Goal: Information Seeking & Learning: Learn about a topic

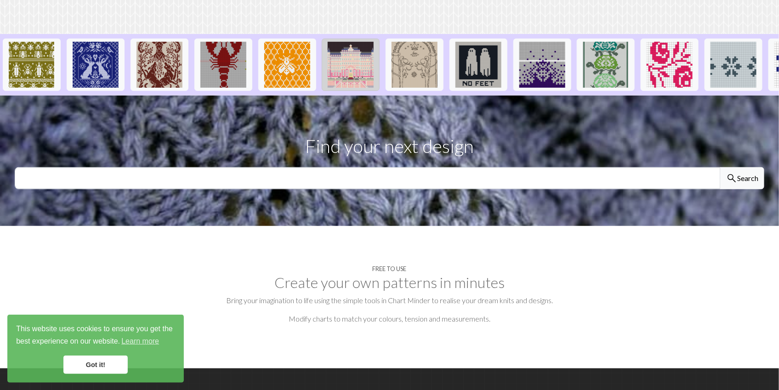
scroll to position [184, 0]
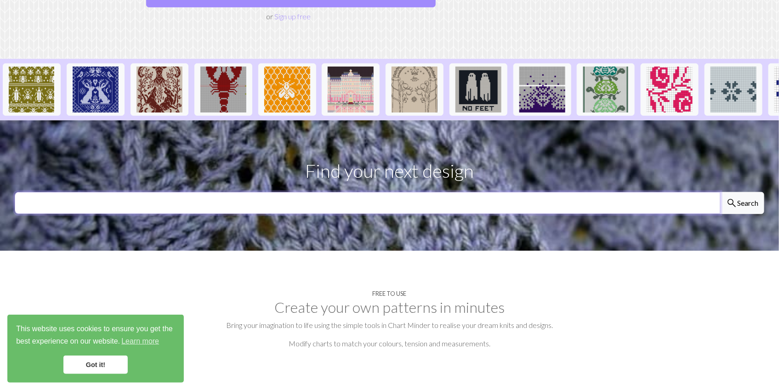
click at [326, 192] on input "text" at bounding box center [368, 203] width 706 height 22
type input "hannibal"
click at [720, 192] on button "search Search" at bounding box center [742, 203] width 44 height 22
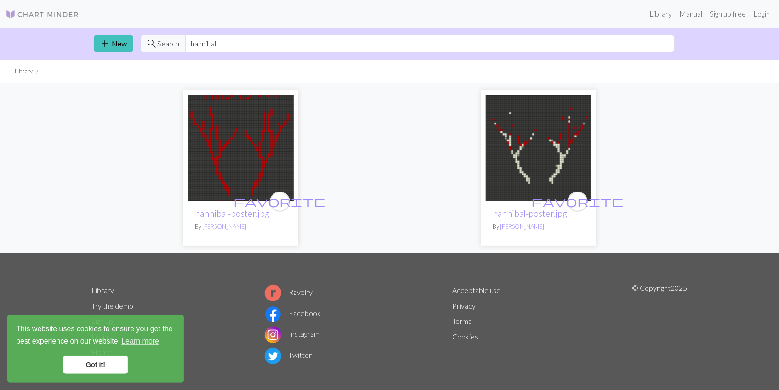
click at [265, 158] on img at bounding box center [241, 148] width 106 height 106
click at [240, 51] on input "hannibal" at bounding box center [429, 43] width 489 height 17
drag, startPoint x: 240, startPoint y: 51, endPoint x: 183, endPoint y: 49, distance: 56.6
click at [183, 49] on div "search Search hannibal" at bounding box center [408, 43] width 534 height 17
type input "deer"
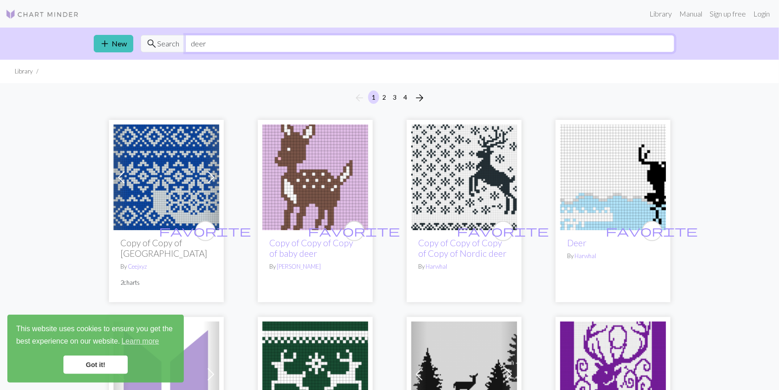
click at [217, 41] on input "deer" at bounding box center [429, 43] width 489 height 17
drag, startPoint x: 217, startPoint y: 41, endPoint x: 192, endPoint y: 49, distance: 26.6
click at [192, 49] on input "deer" at bounding box center [429, 43] width 489 height 17
type input "dog"
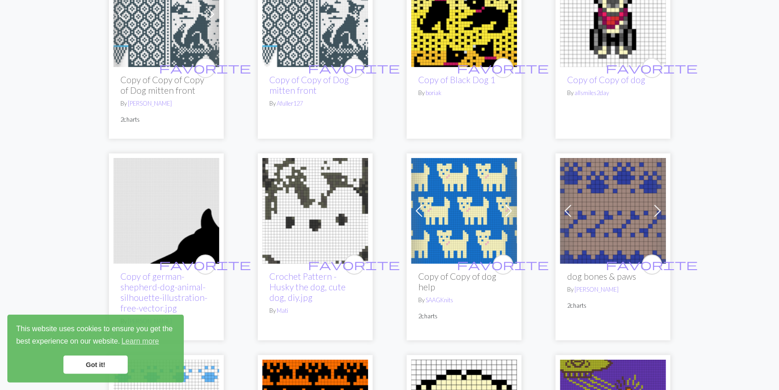
scroll to position [1333, 0]
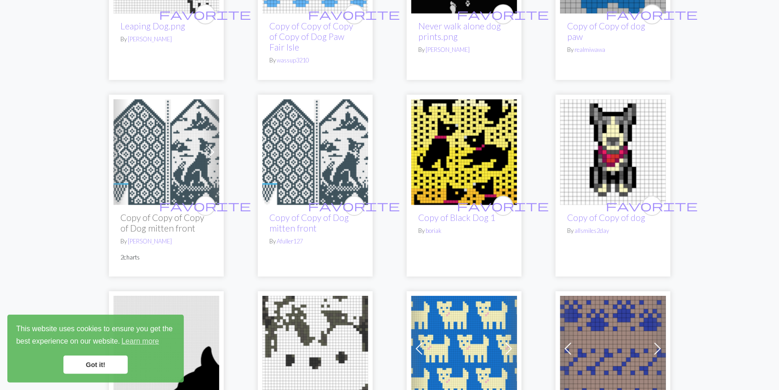
click at [160, 137] on img at bounding box center [167, 152] width 106 height 106
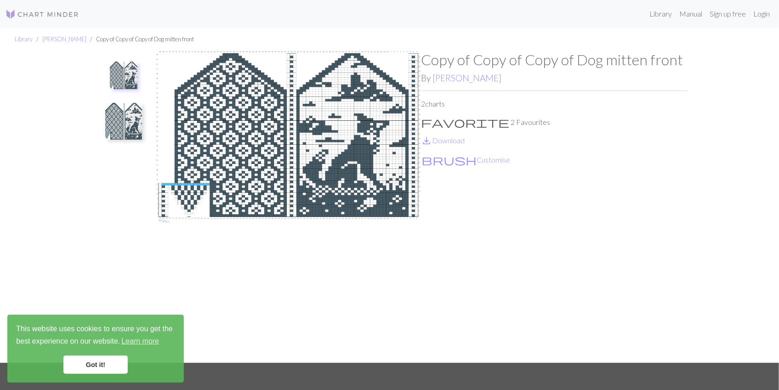
click at [186, 193] on img at bounding box center [288, 207] width 266 height 312
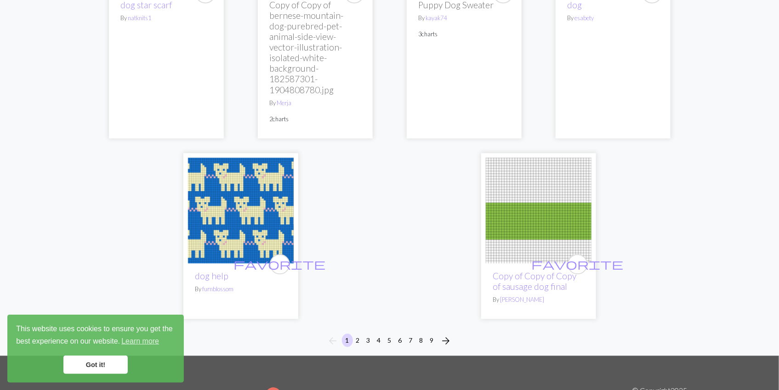
scroll to position [2482, 0]
